Goal: Task Accomplishment & Management: Manage account settings

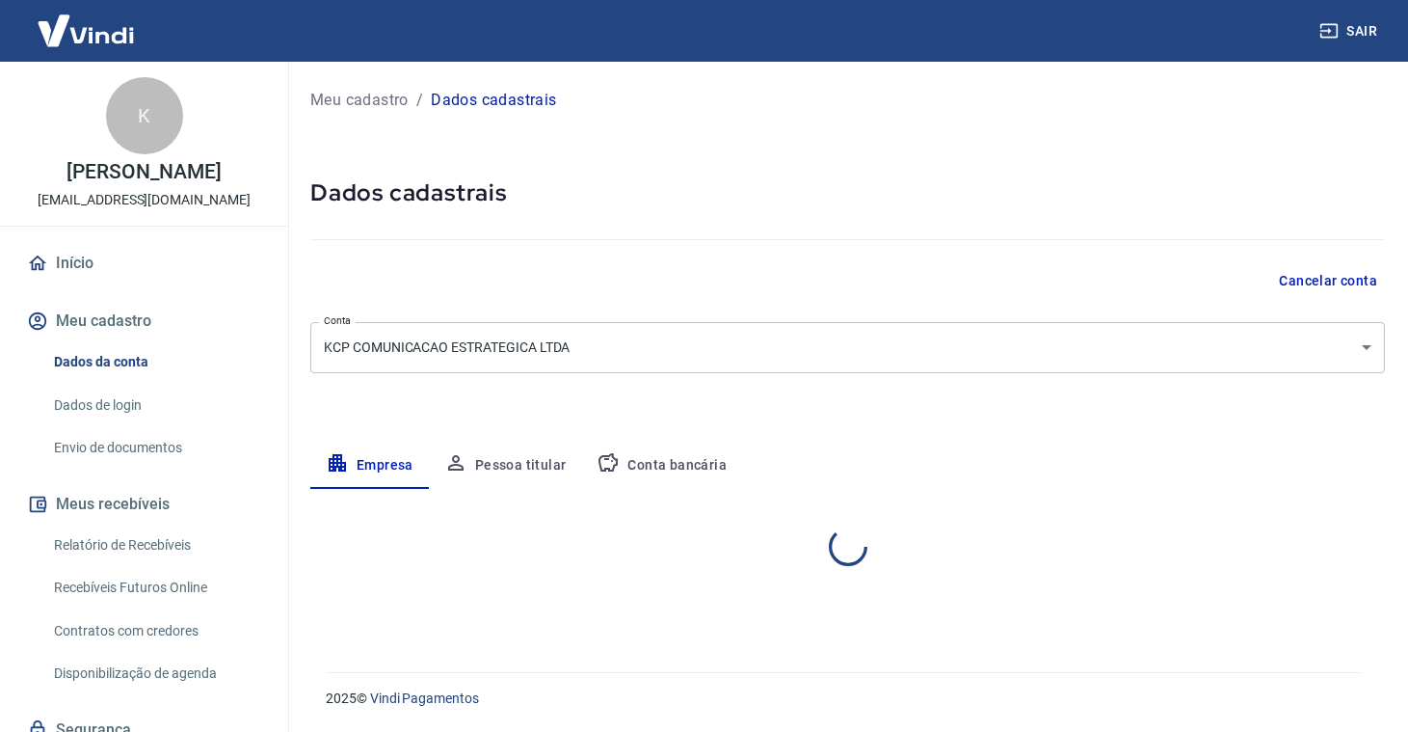
select select "SP"
select select "business"
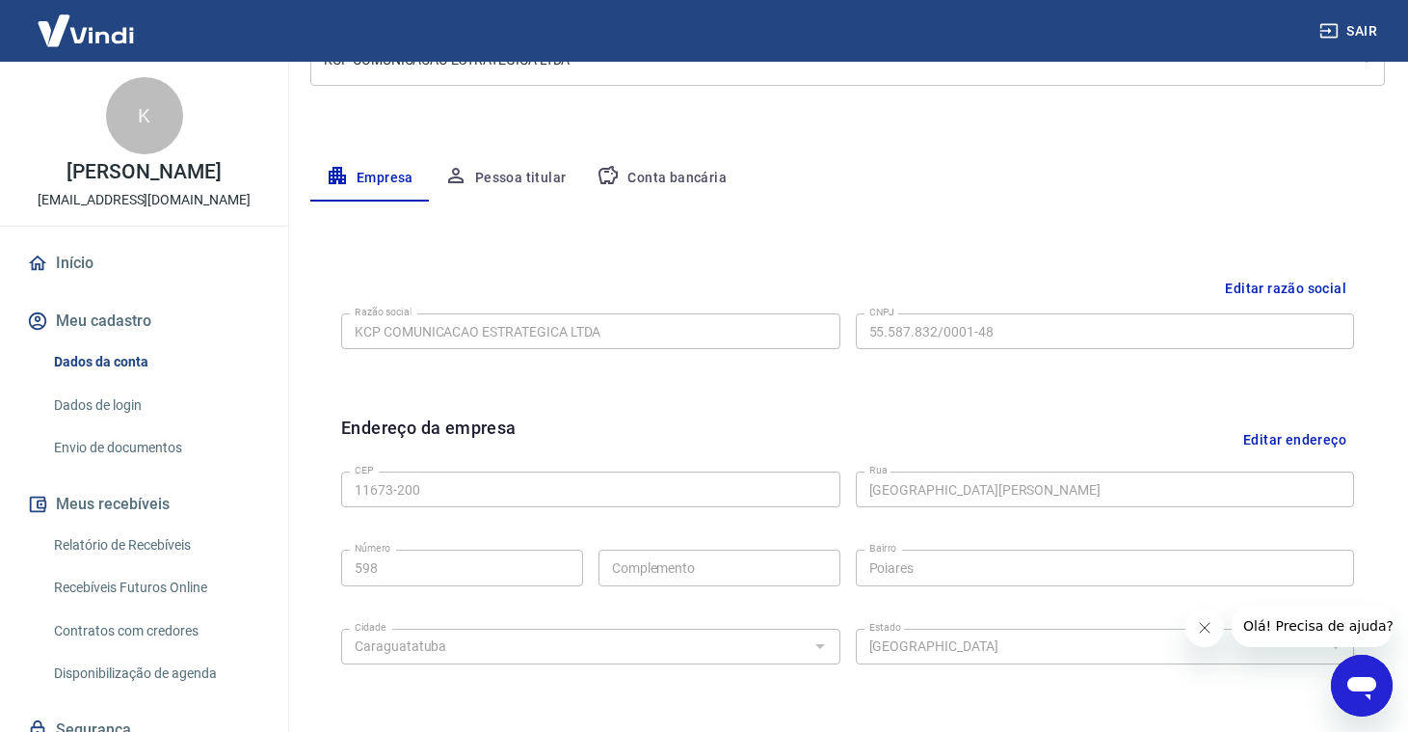
scroll to position [185, 0]
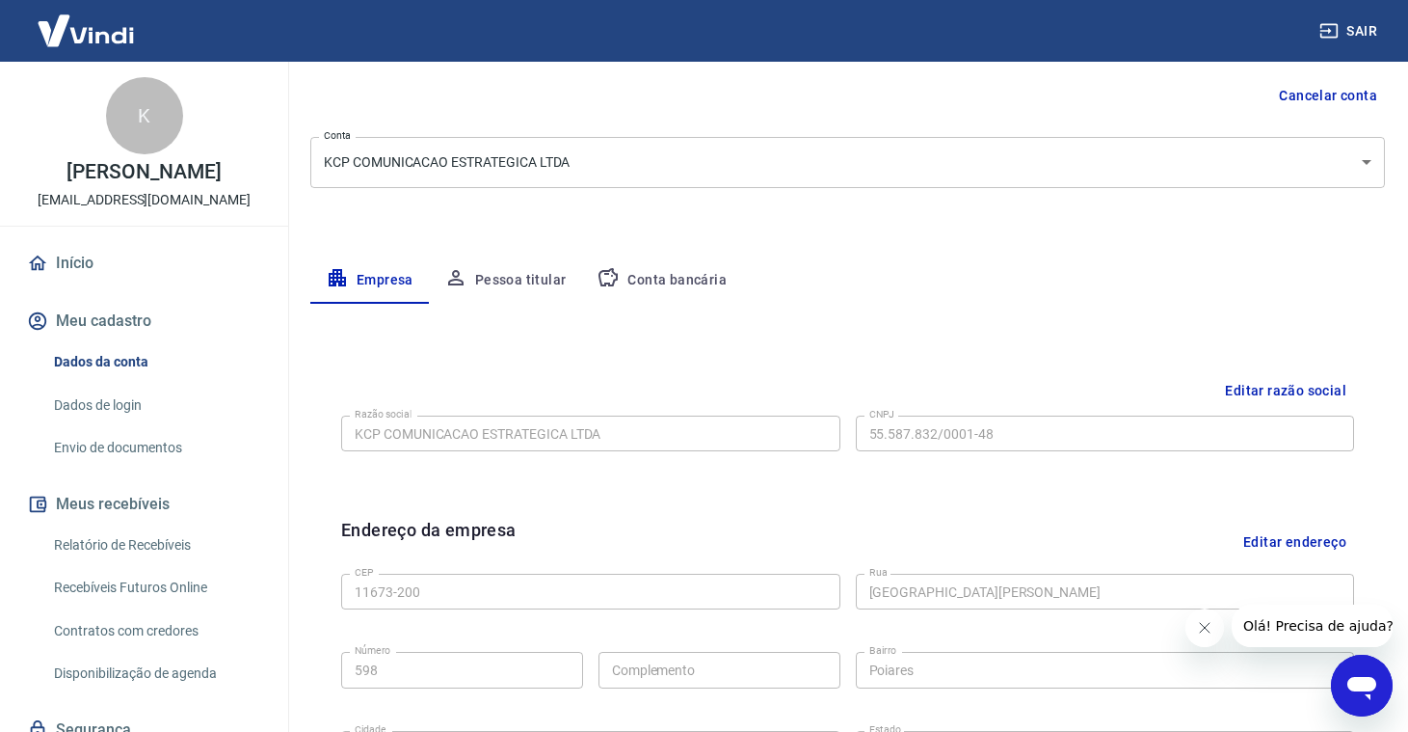
click at [503, 272] on button "Pessoa titular" at bounding box center [505, 280] width 153 height 46
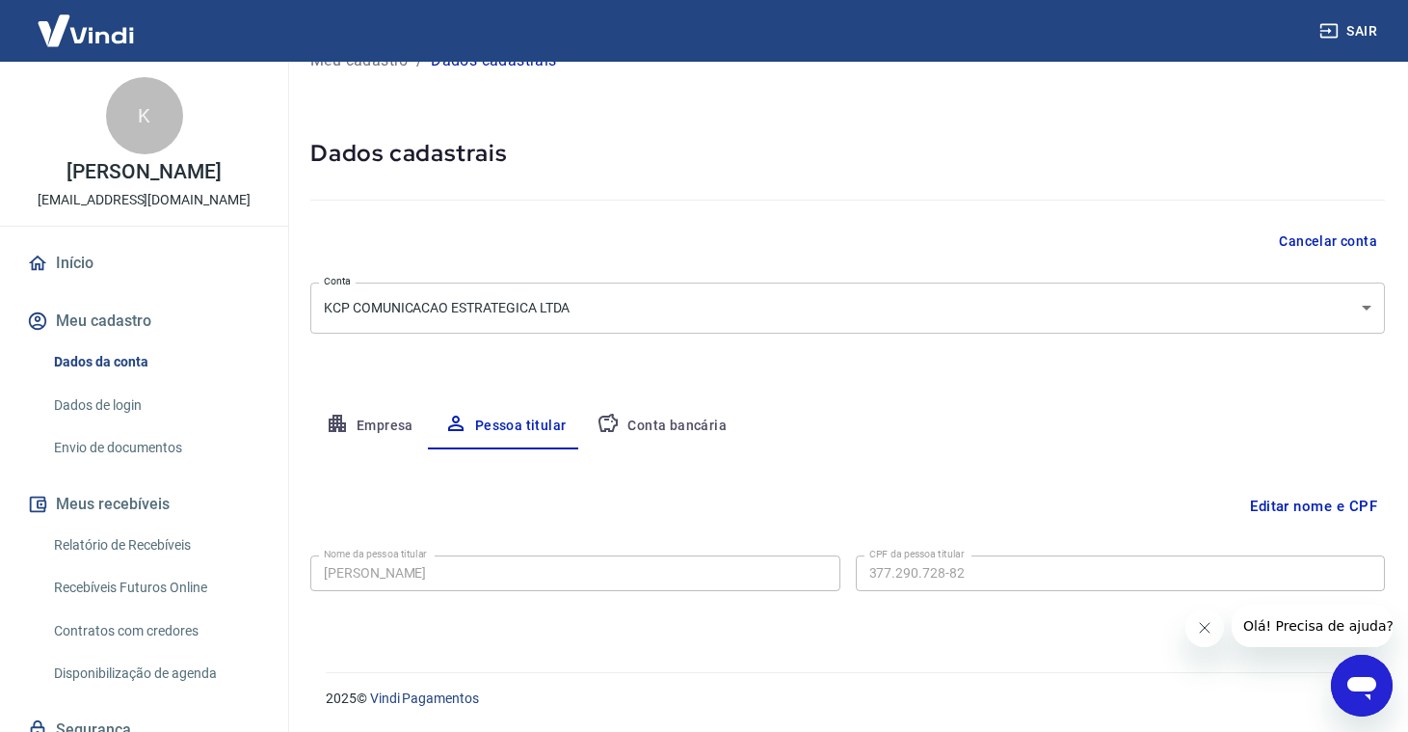
scroll to position [39, 0]
click at [636, 417] on button "Conta bancária" at bounding box center [661, 427] width 161 height 46
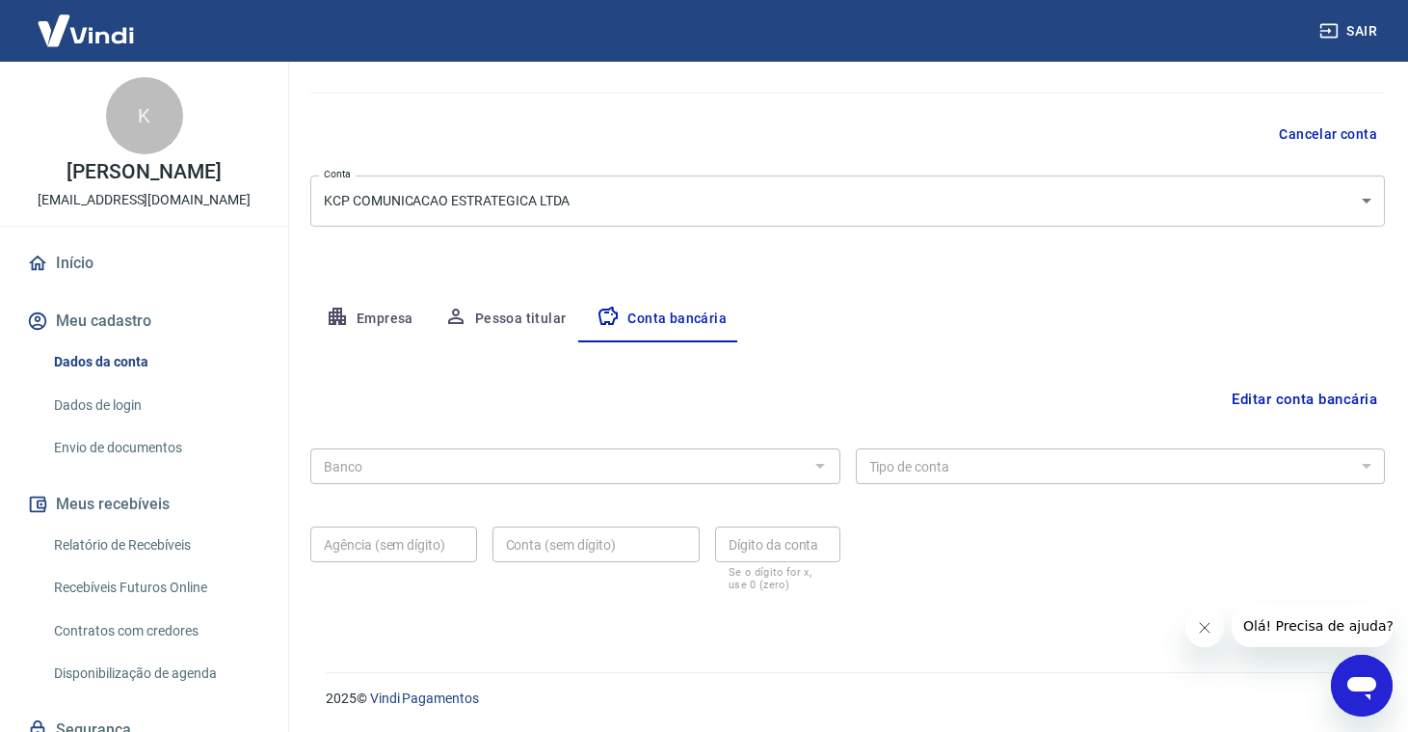
scroll to position [146, 0]
click at [821, 465] on div at bounding box center [819, 466] width 25 height 27
click at [1274, 394] on button "Editar conta bancária" at bounding box center [1304, 400] width 161 height 37
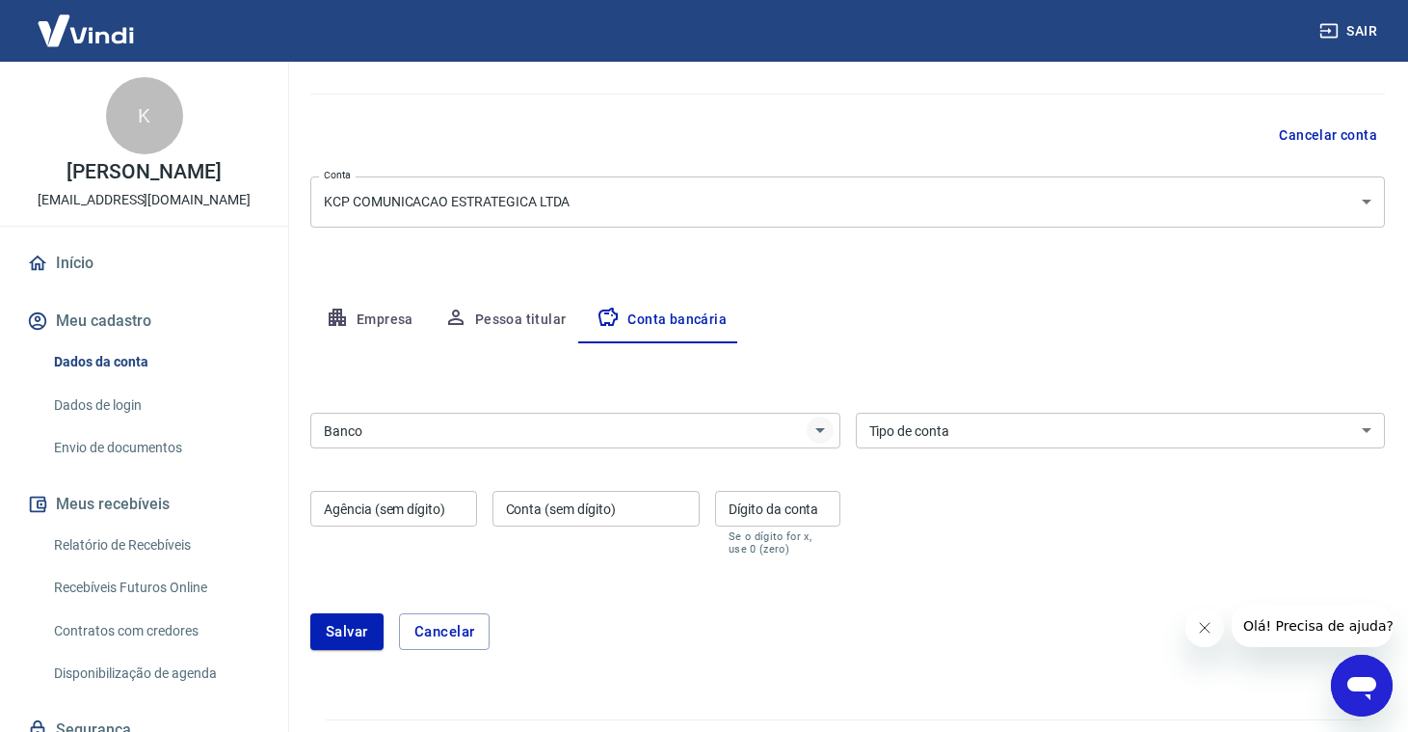
click at [819, 427] on icon "Abrir" at bounding box center [820, 429] width 23 height 23
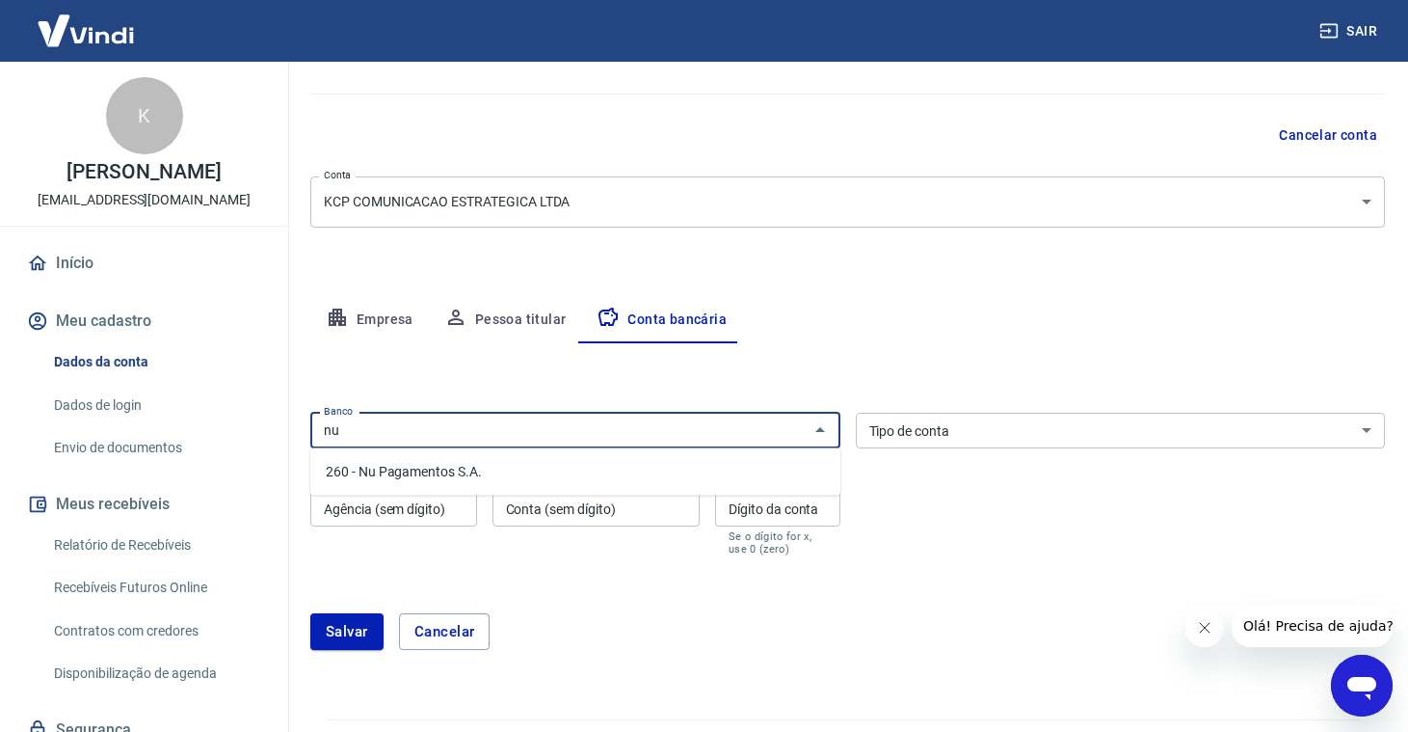
click at [636, 479] on li "260 - Nu Pagamentos S.A." at bounding box center [575, 472] width 530 height 32
type input "260 - Nu Pagamentos S.A."
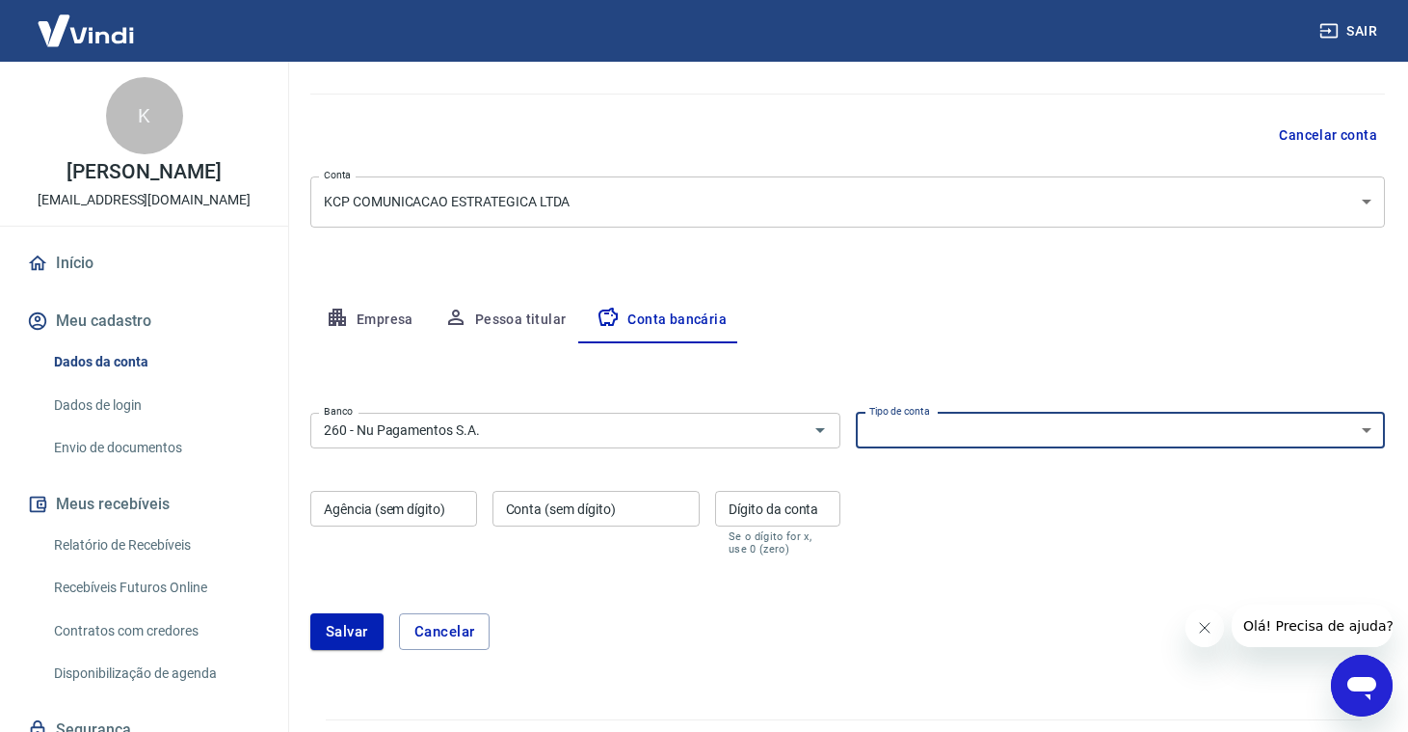
select select "1"
click at [363, 514] on input "Agência (sem dígito)" at bounding box center [393, 509] width 167 height 36
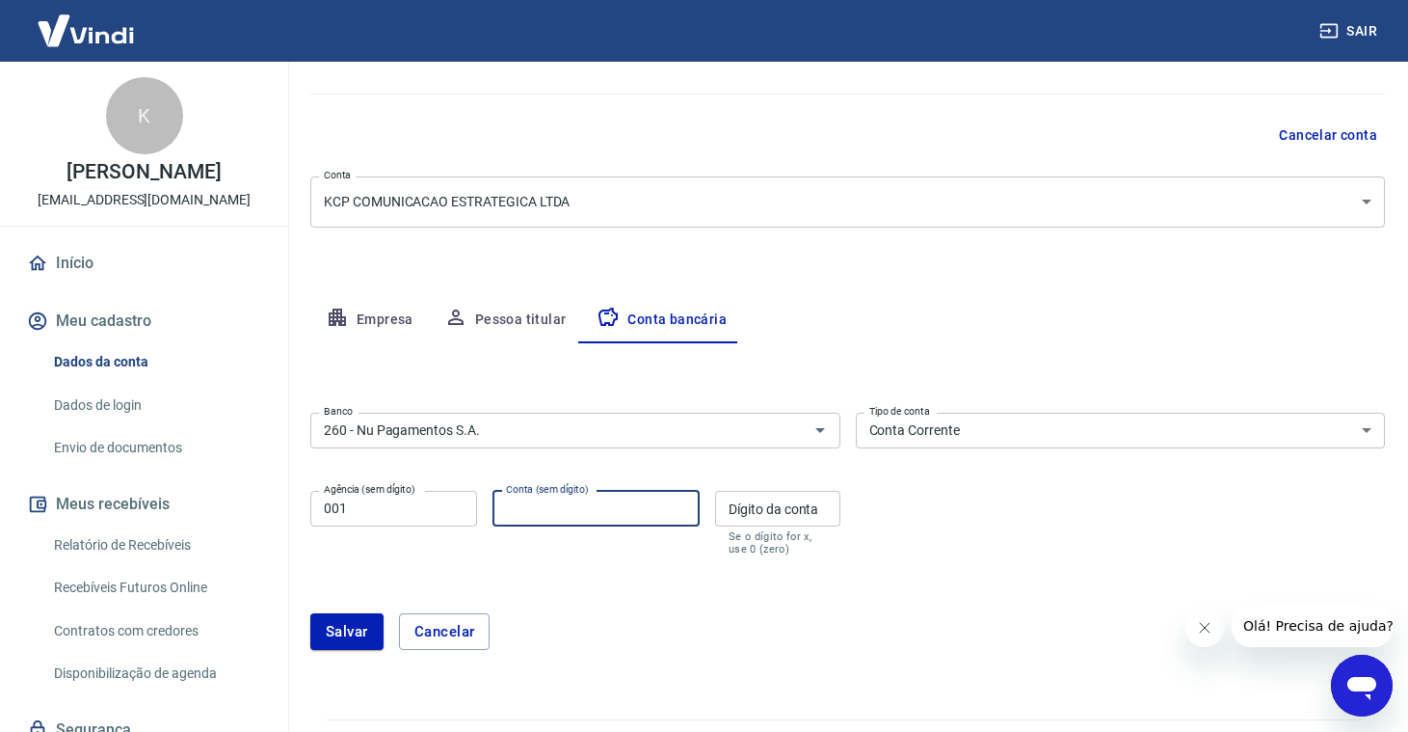
click at [546, 510] on input "Conta (sem dígito)" at bounding box center [597, 509] width 208 height 36
click at [332, 510] on input "001" at bounding box center [393, 509] width 167 height 36
type input "0001"
click at [525, 502] on input "Conta (sem dígito)" at bounding box center [597, 509] width 208 height 36
type input "345739028"
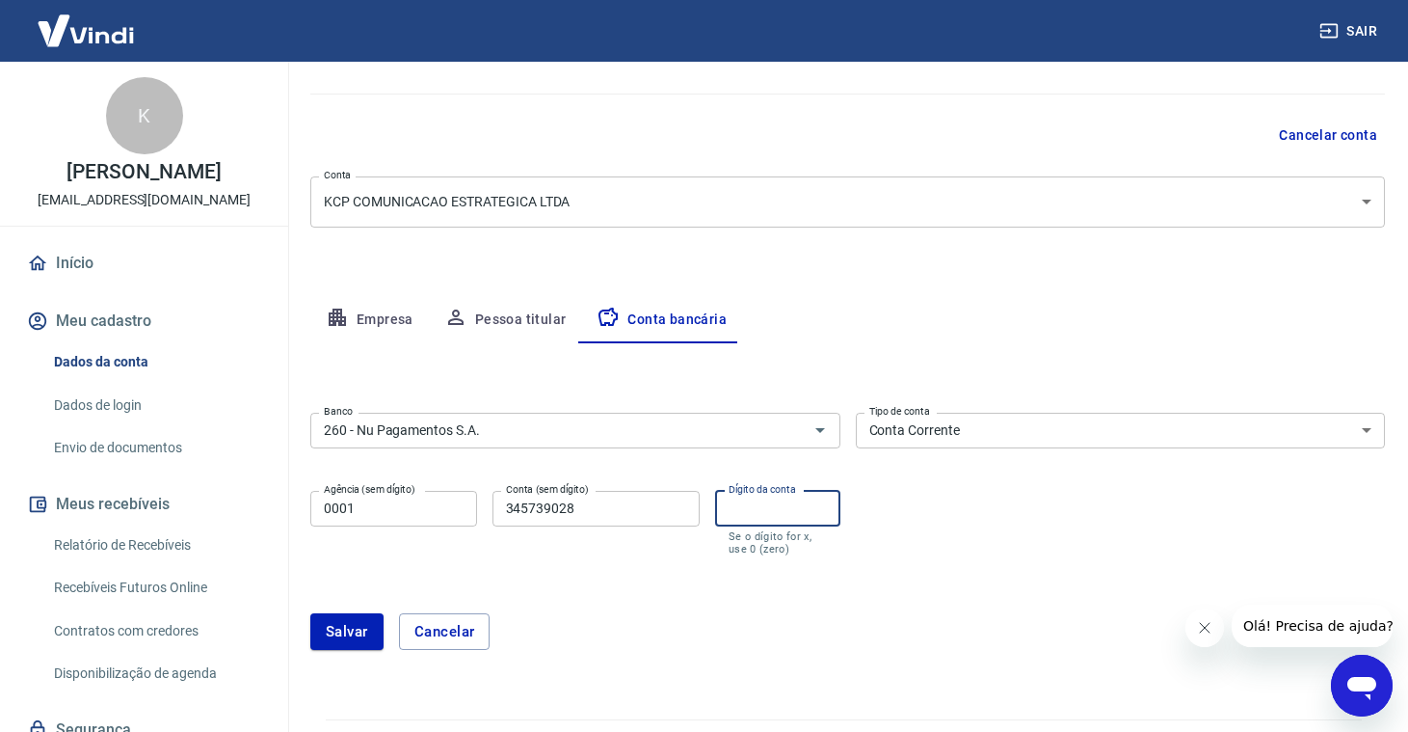
click at [761, 506] on input "Dígito da conta" at bounding box center [777, 509] width 124 height 36
type input "3"
click at [362, 629] on button "Salvar" at bounding box center [346, 631] width 73 height 37
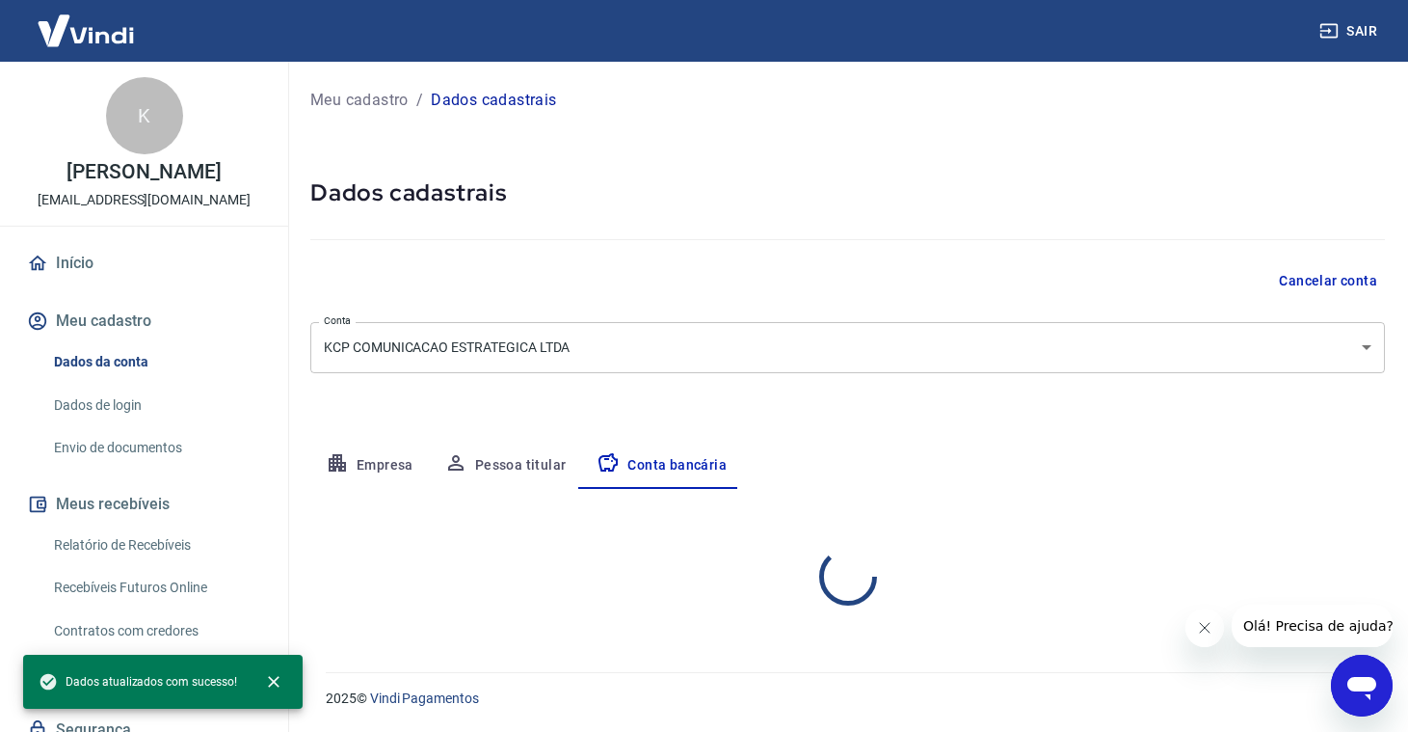
scroll to position [0, 0]
select select "1"
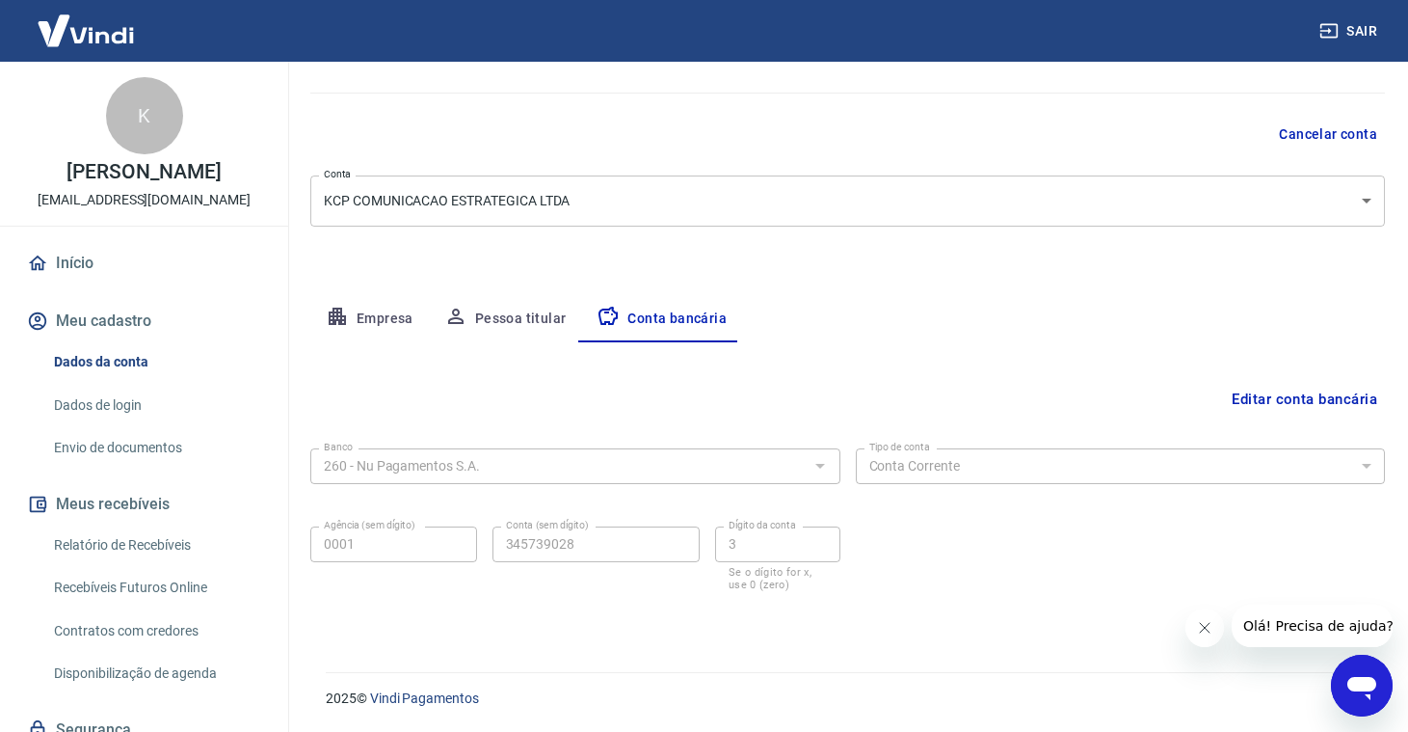
scroll to position [146, 0]
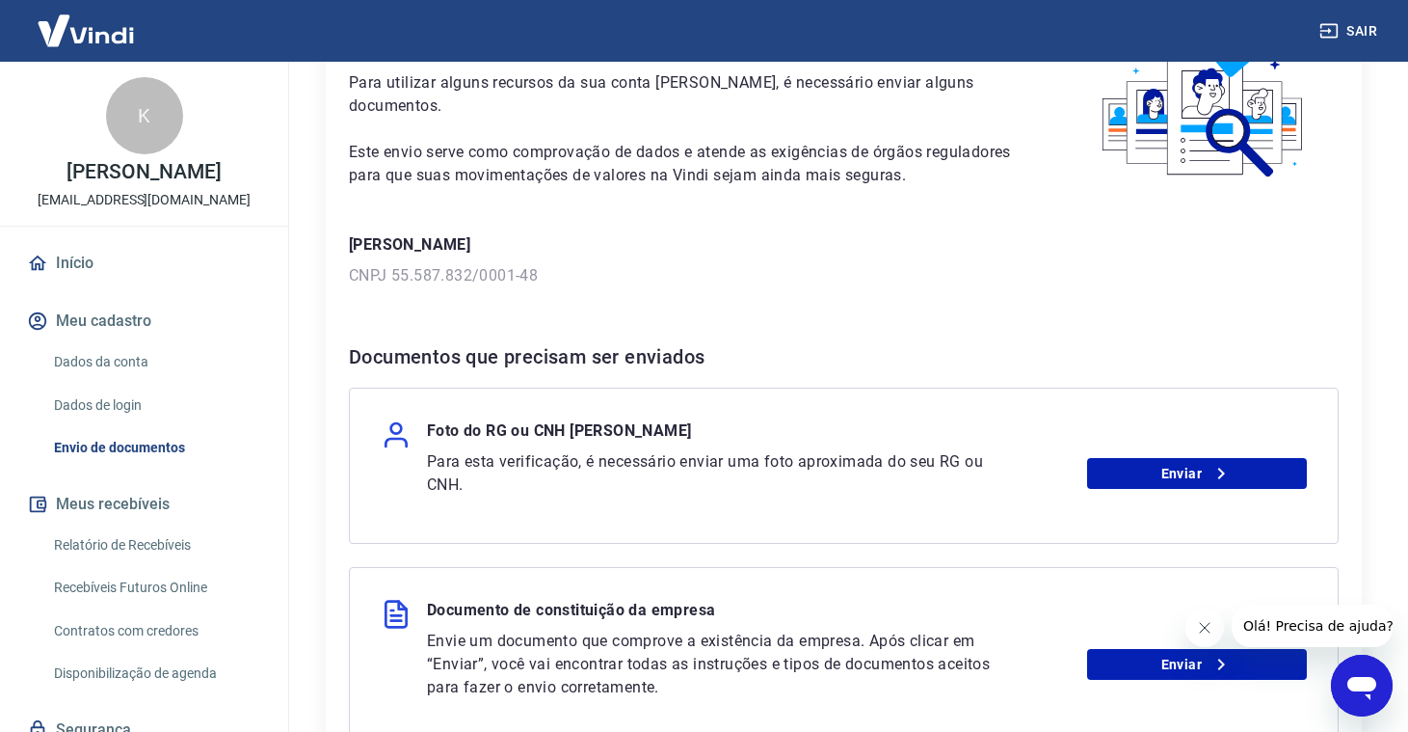
scroll to position [140, 0]
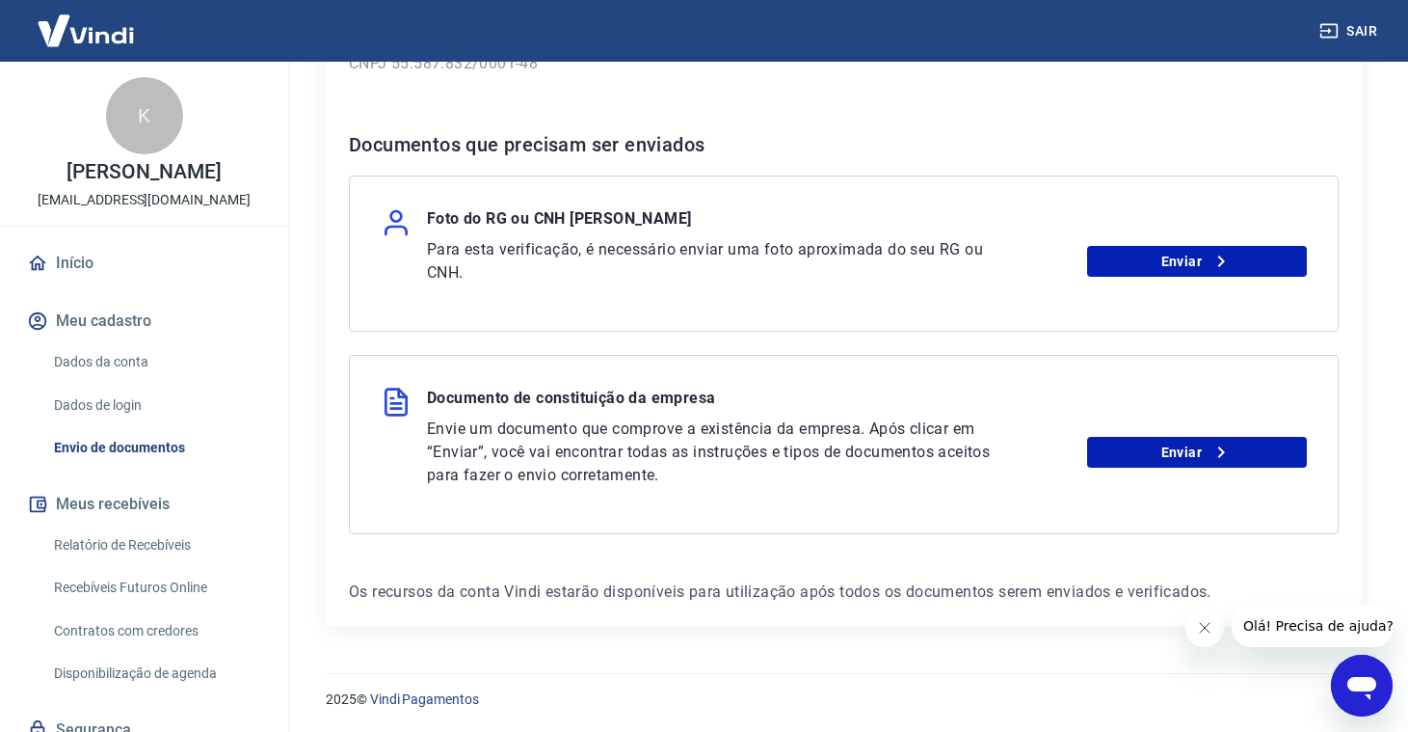
scroll to position [339, 0]
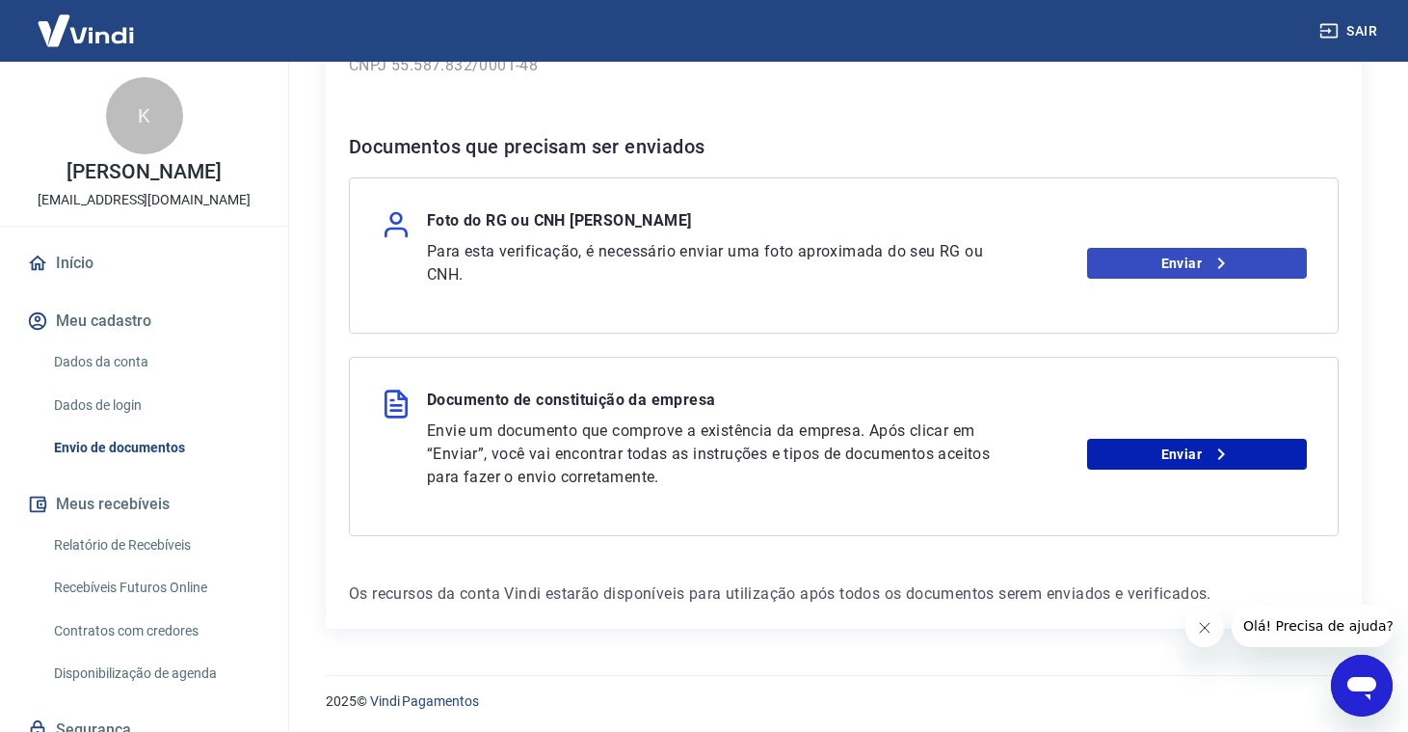
click at [1163, 262] on link "Enviar" at bounding box center [1197, 263] width 220 height 31
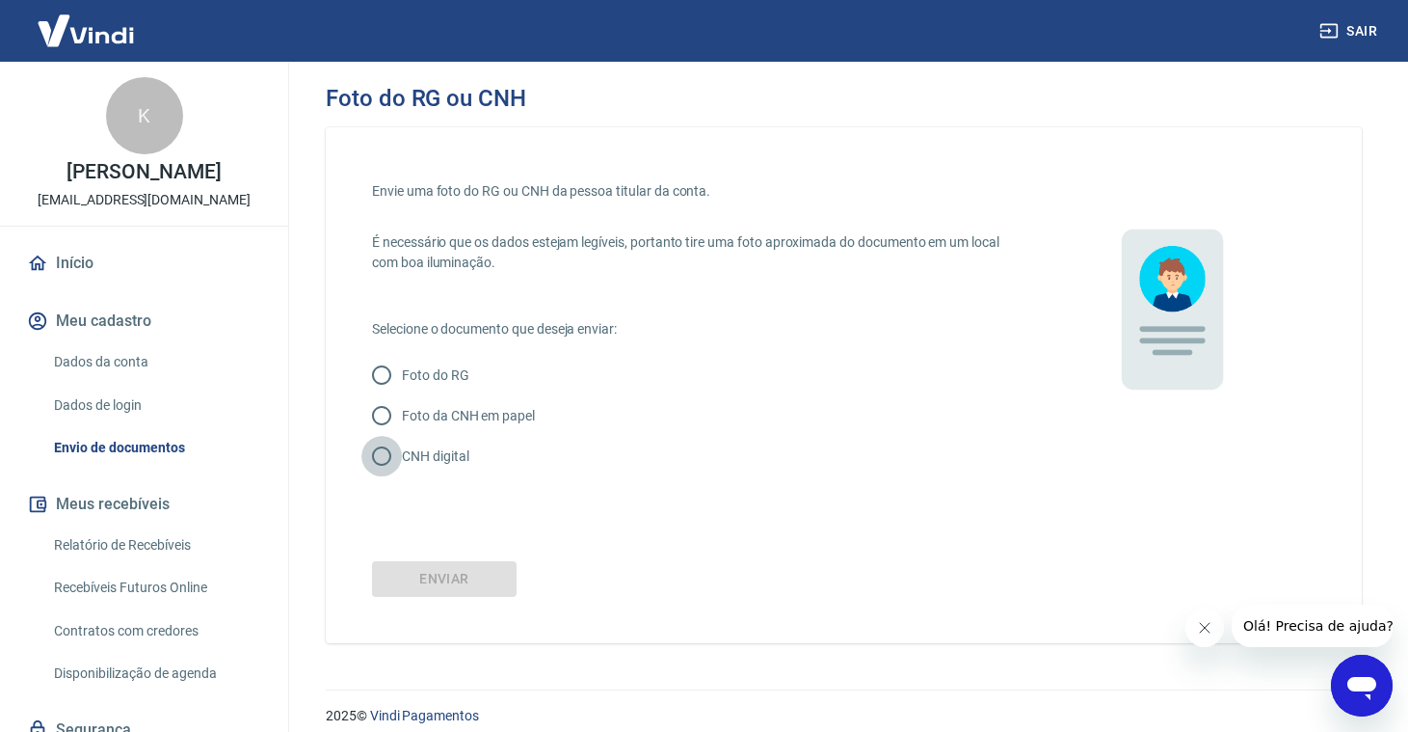
click at [387, 459] on input "CNH digital" at bounding box center [381, 456] width 40 height 40
radio input "true"
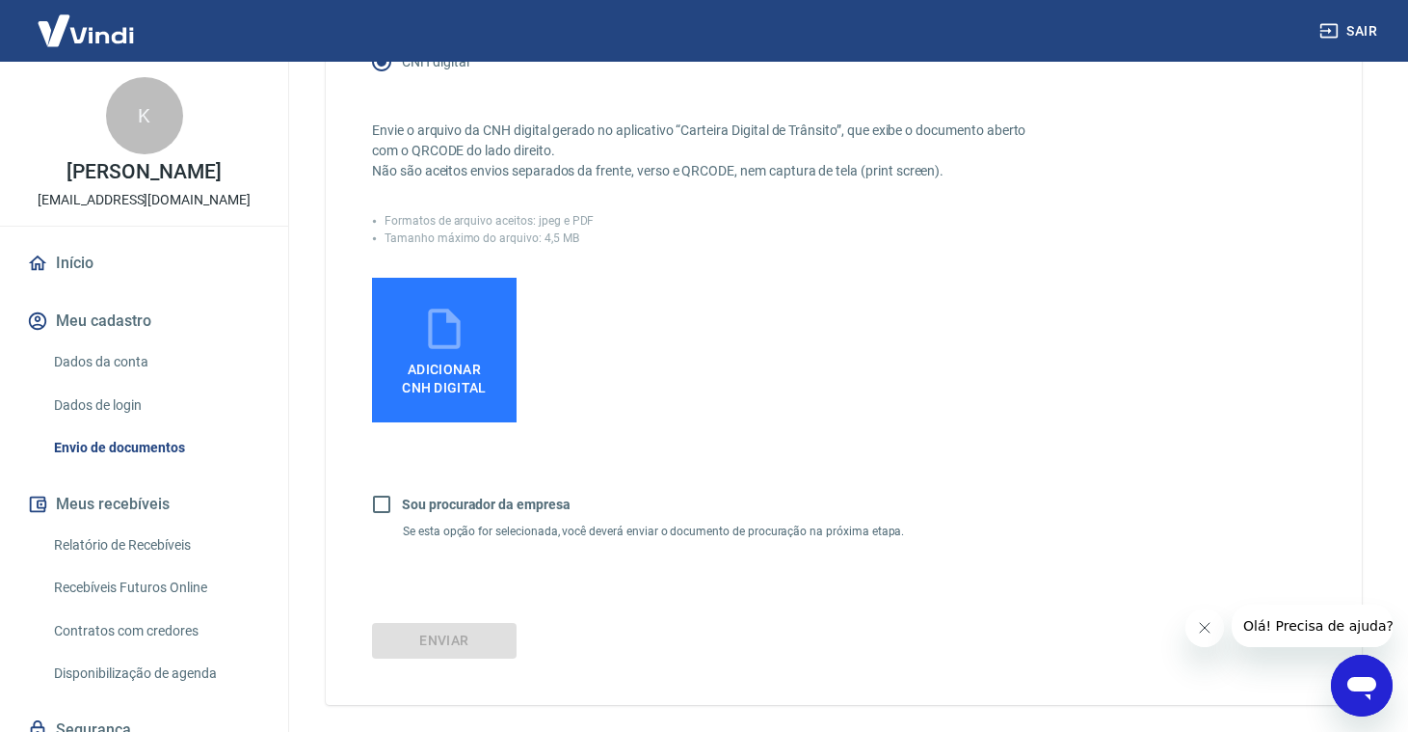
scroll to position [439, 0]
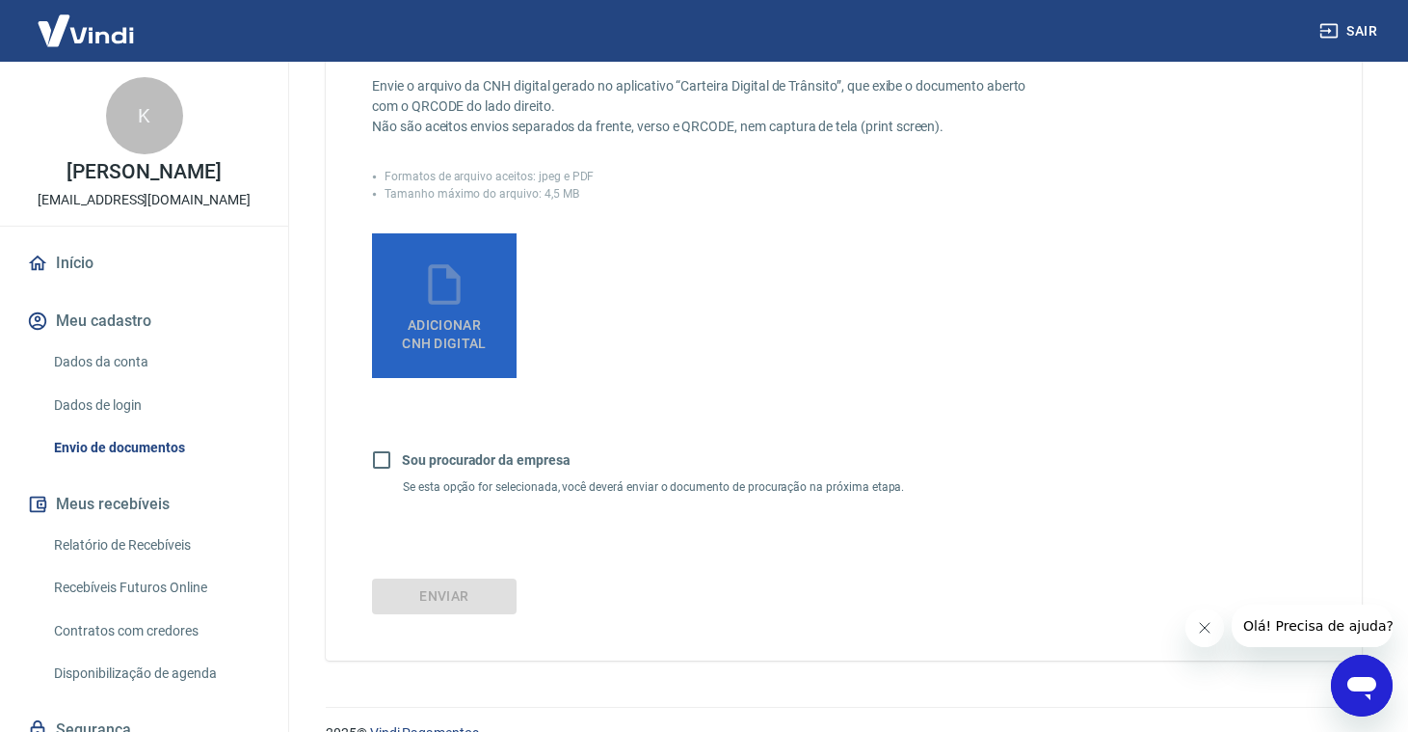
click at [489, 334] on span "Adicionar CNH Digital" at bounding box center [444, 329] width 100 height 43
click at [0, 0] on input "Adicionar CNH Digital" at bounding box center [0, 0] width 0 height 0
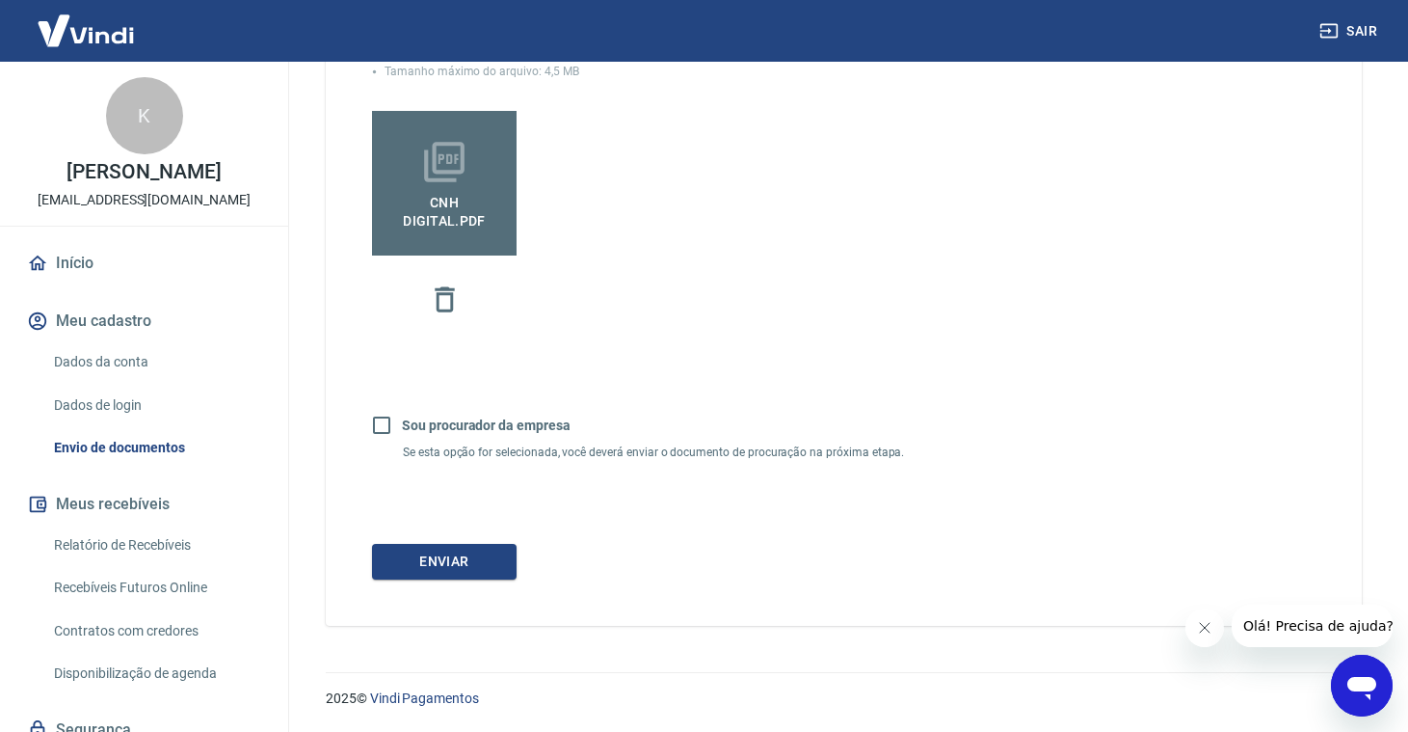
scroll to position [560, 0]
click at [492, 558] on button "Enviar" at bounding box center [444, 563] width 145 height 36
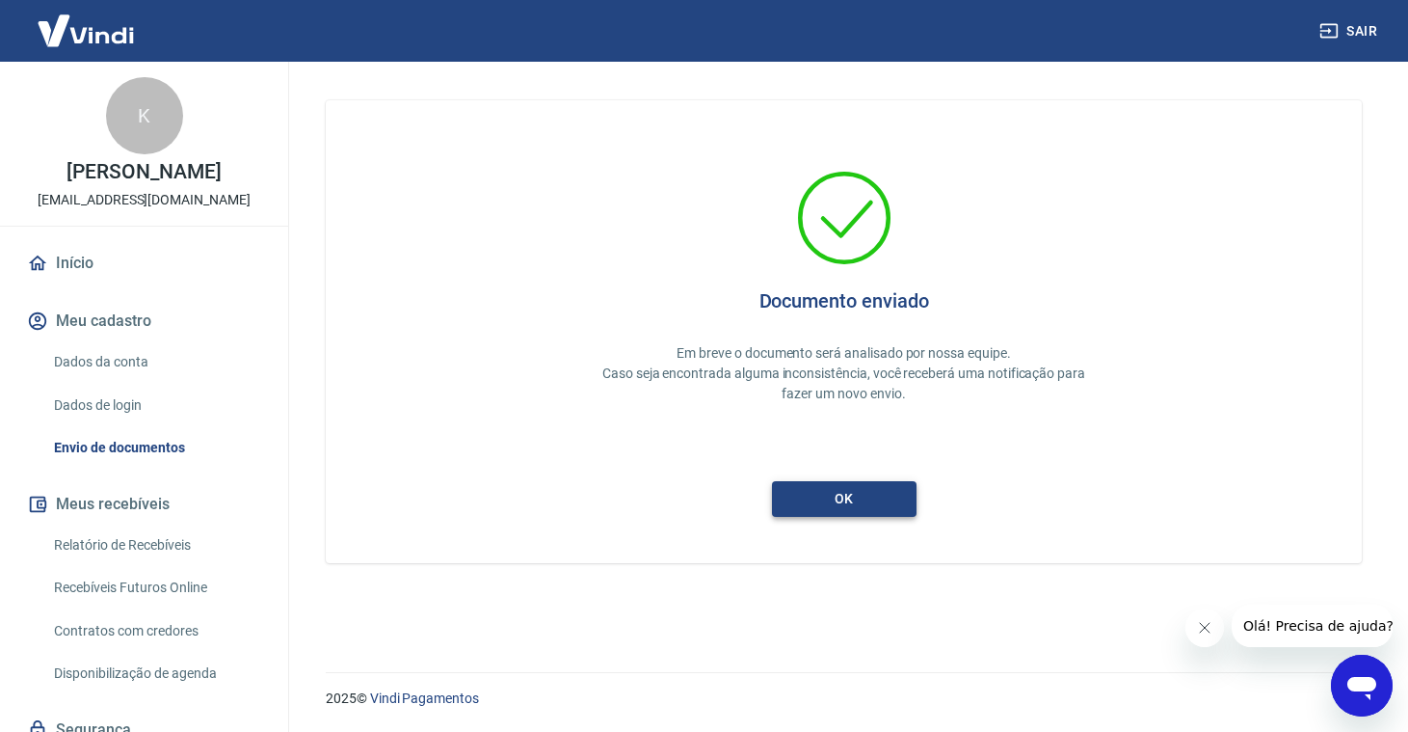
click at [843, 506] on button "ok" at bounding box center [844, 499] width 145 height 36
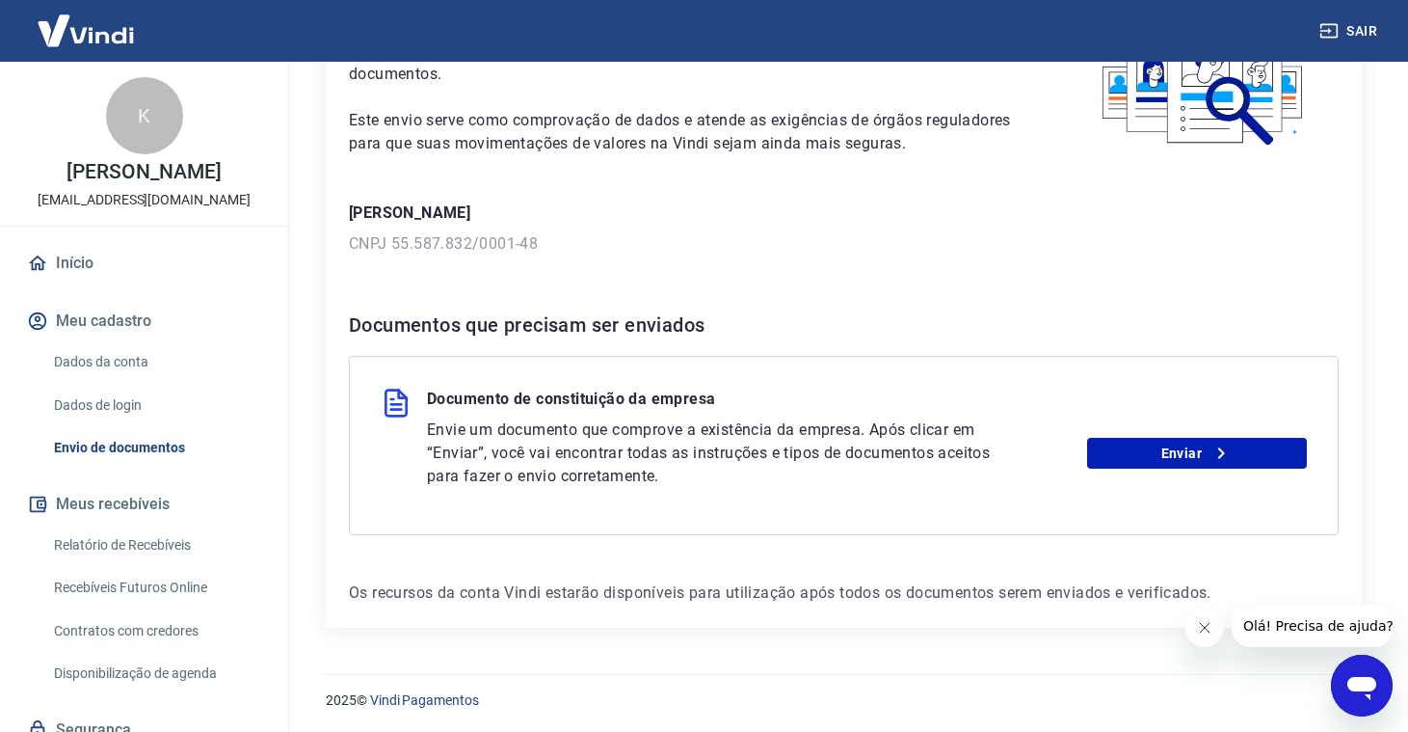
scroll to position [160, 0]
click at [1122, 460] on link "Enviar" at bounding box center [1197, 454] width 220 height 31
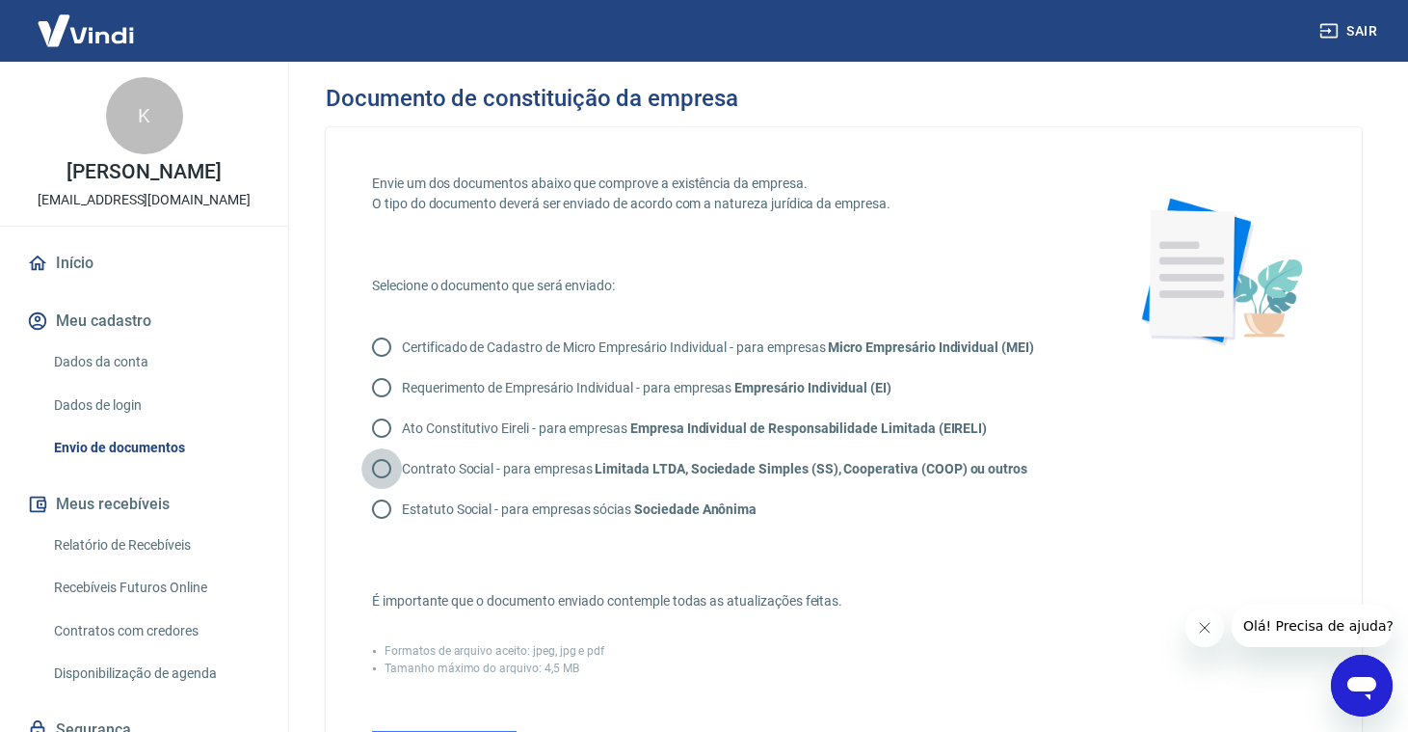
click at [380, 472] on input "Contrato Social - para empresas Limitada LTDA, Sociedade Simples (SS), Cooperat…" at bounding box center [381, 468] width 40 height 40
radio input "true"
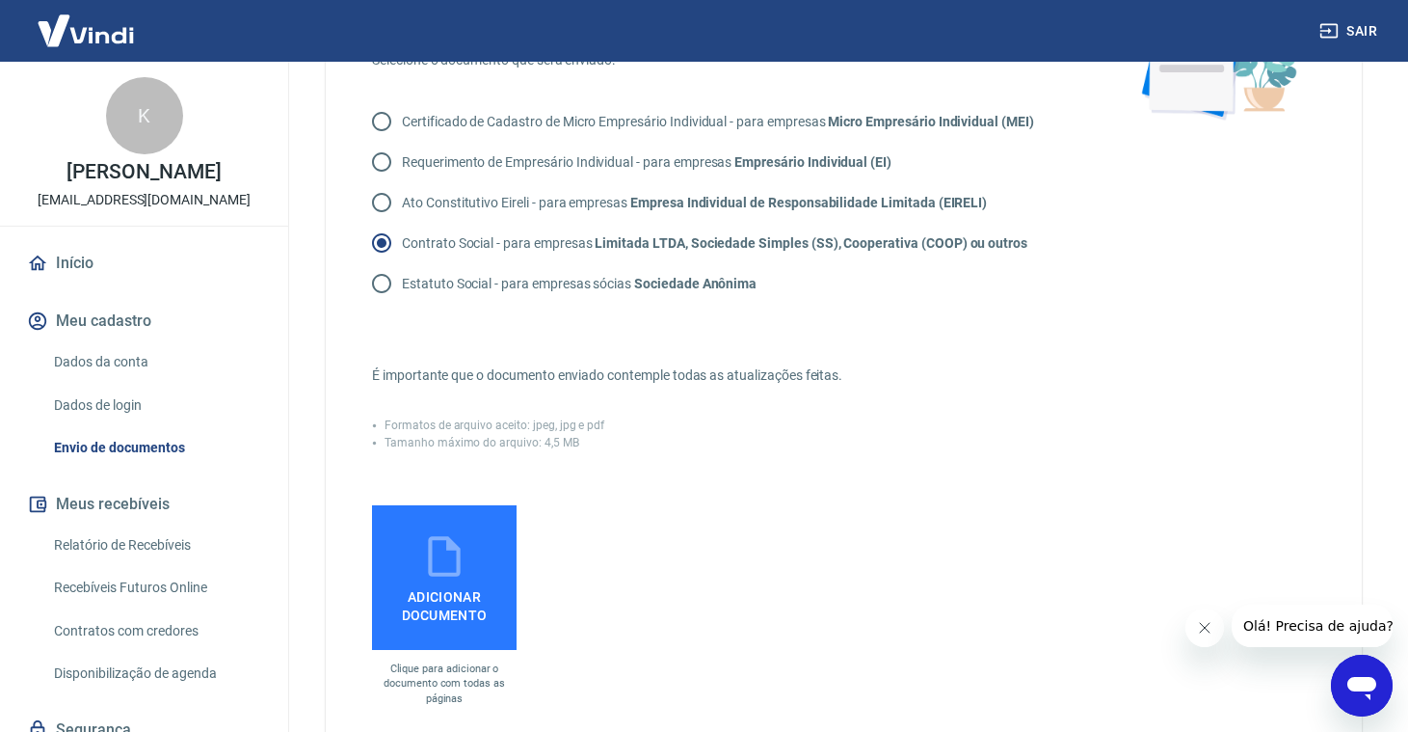
scroll to position [351, 0]
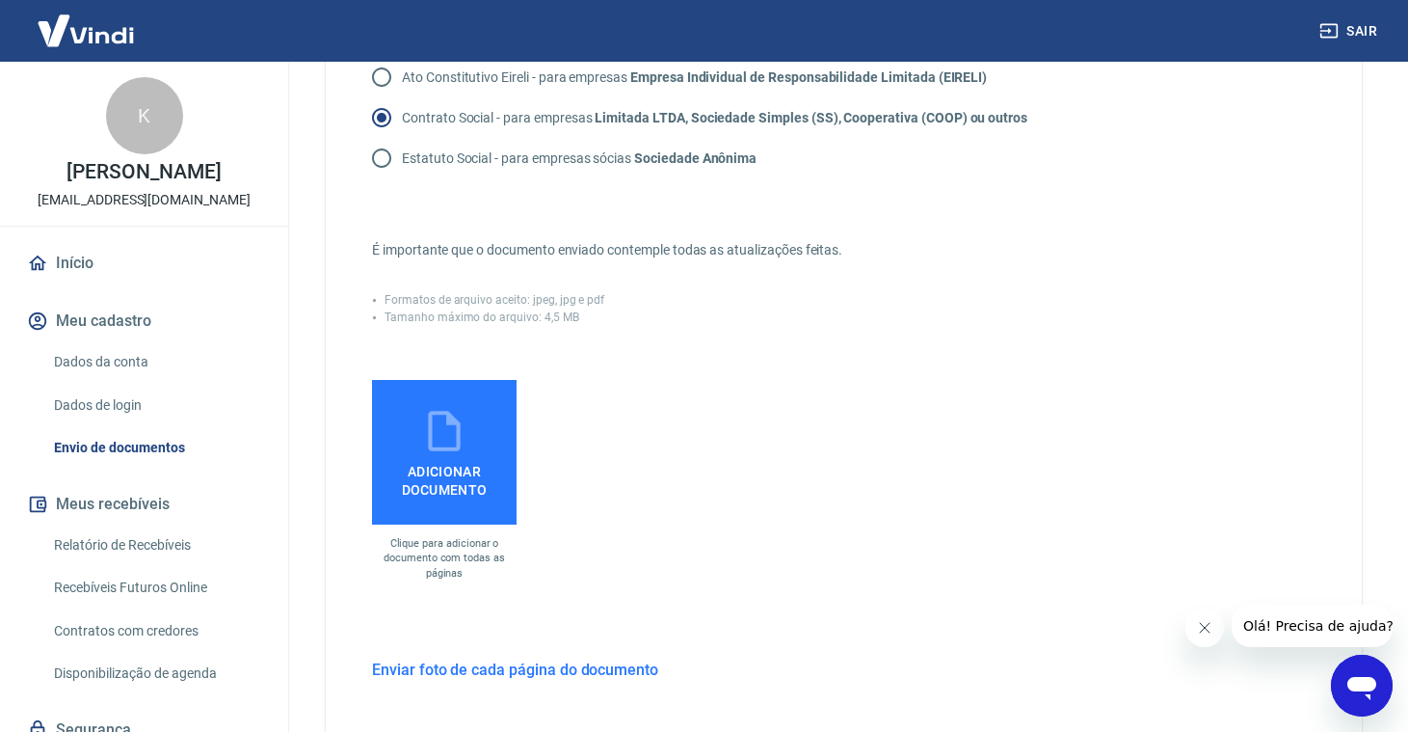
click at [471, 431] on label "Adicionar documento" at bounding box center [444, 452] width 145 height 145
click at [0, 0] on input "Adicionar documento" at bounding box center [0, 0] width 0 height 0
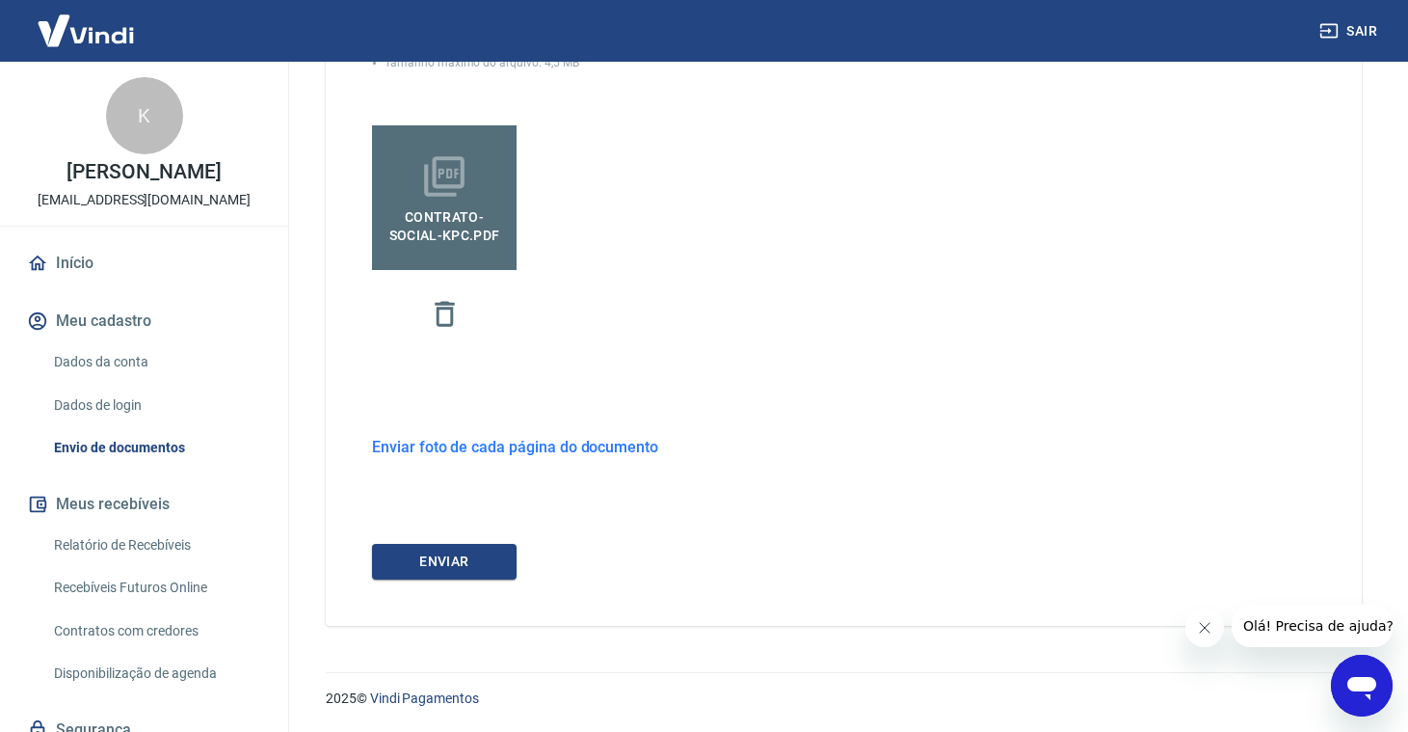
scroll to position [604, 0]
click at [442, 547] on button "ENVIAR" at bounding box center [444, 563] width 145 height 36
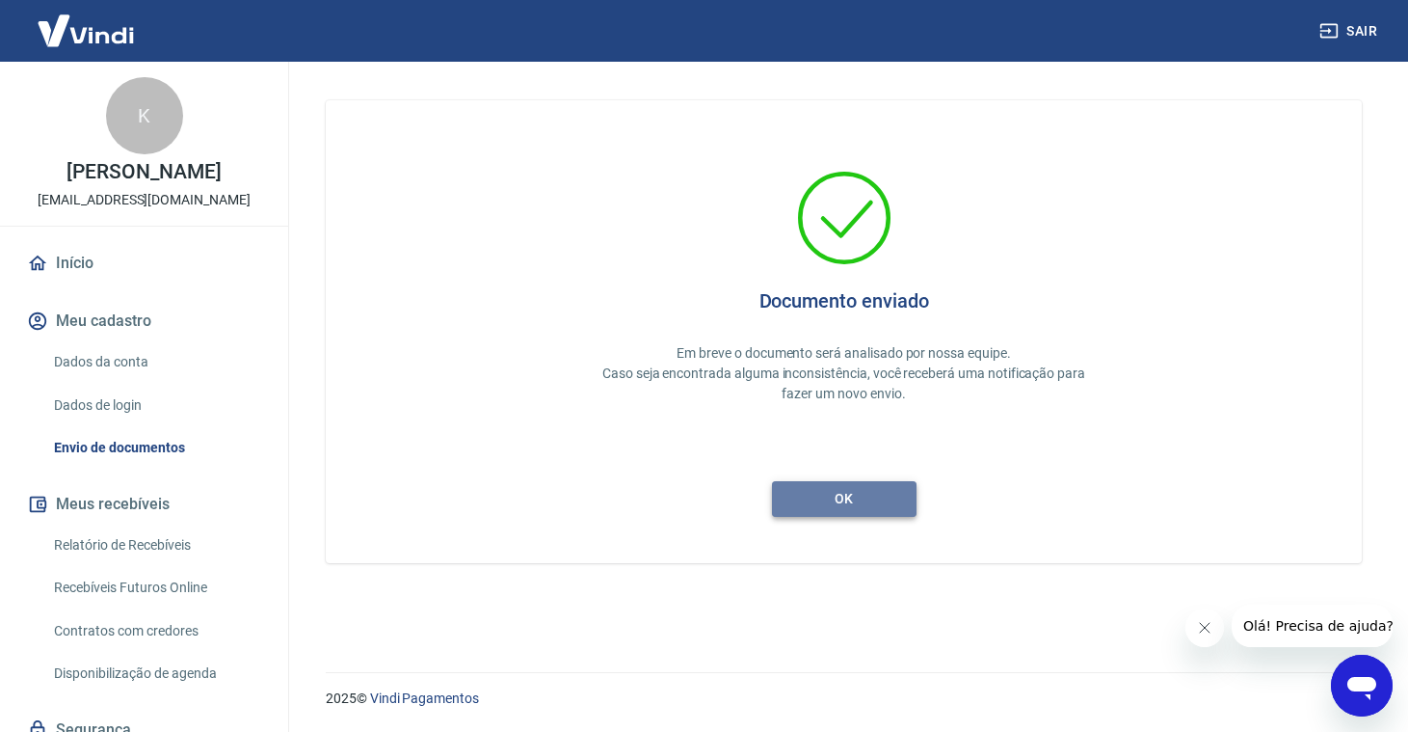
click at [815, 495] on button "ok" at bounding box center [844, 499] width 145 height 36
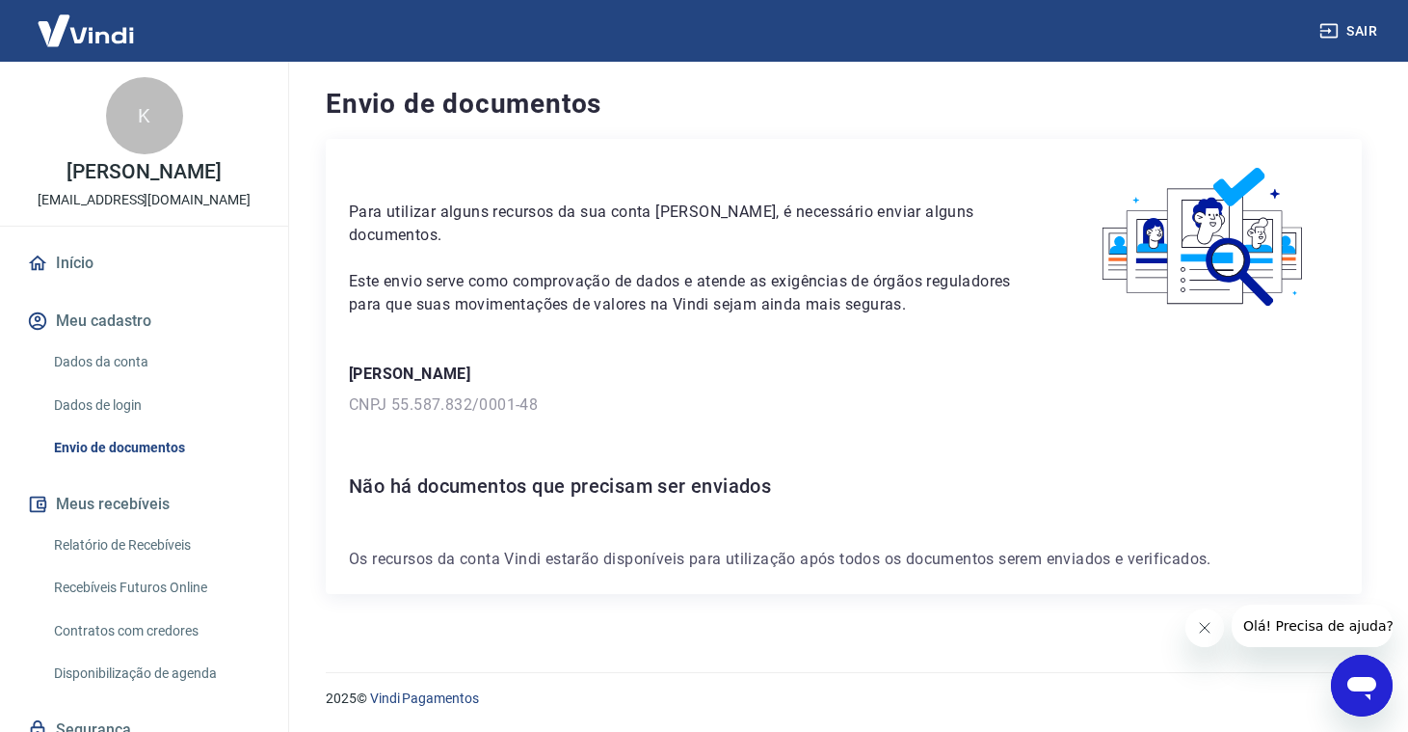
click at [1203, 627] on icon "Fechar mensagem da empresa" at bounding box center [1204, 627] width 15 height 15
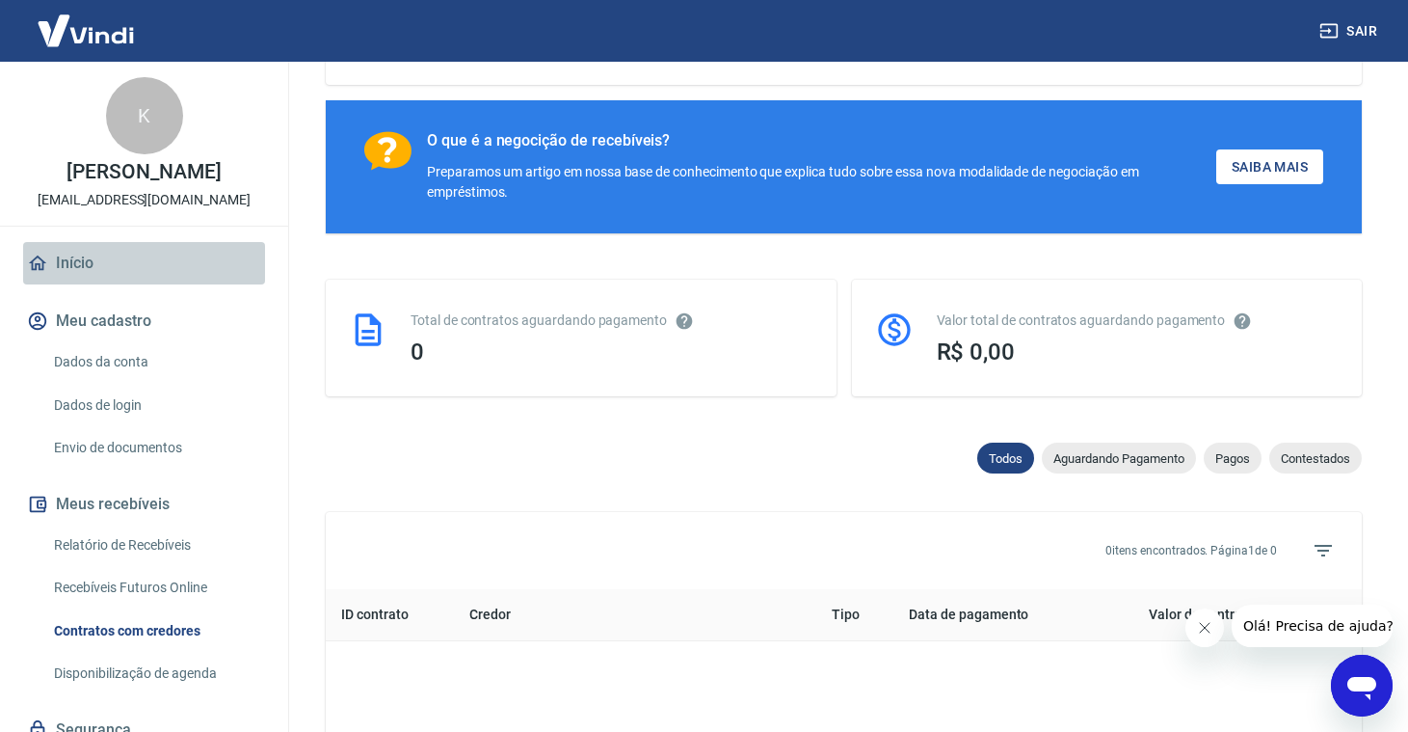
click at [100, 258] on link "Início" at bounding box center [144, 263] width 242 height 42
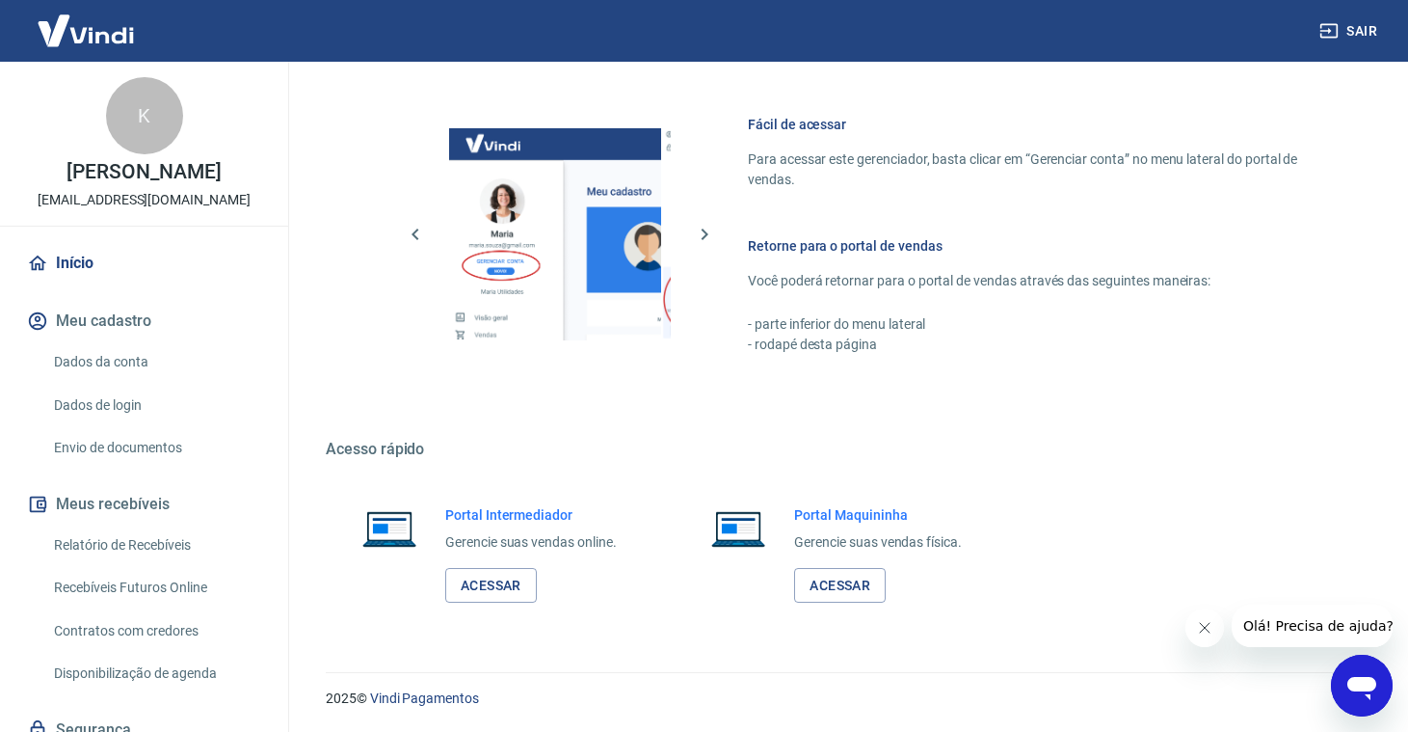
click at [65, 264] on link "Início" at bounding box center [144, 263] width 242 height 42
click at [65, 263] on link "Início" at bounding box center [144, 263] width 242 height 42
click at [504, 592] on link "Acessar" at bounding box center [491, 586] width 92 height 36
